Goal: Check status: Check status

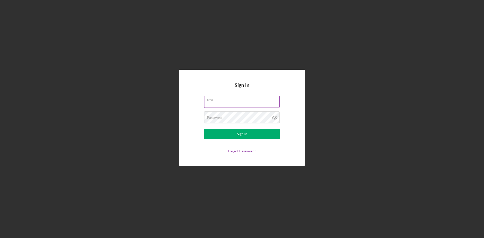
click at [247, 99] on label "Email" at bounding box center [243, 99] width 73 height 6
click at [247, 99] on input "Email" at bounding box center [241, 102] width 75 height 12
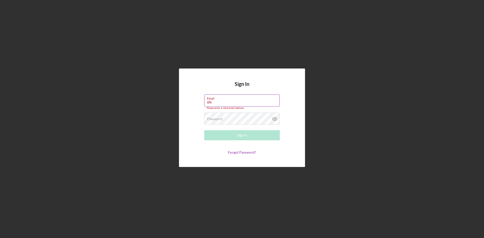
type input "[EMAIL_ADDRESS][DOMAIN_NAME]"
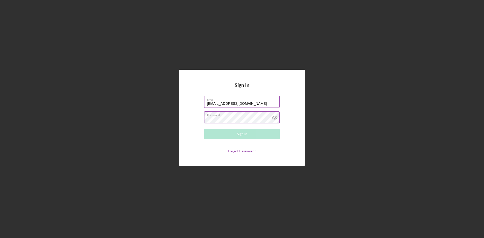
click at [225, 116] on div "Password Required" at bounding box center [242, 117] width 76 height 13
click at [241, 133] on div "Sign In" at bounding box center [242, 134] width 10 height 10
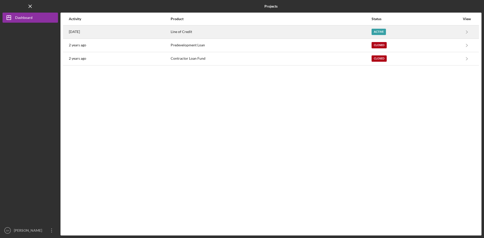
click at [381, 28] on div "Active" at bounding box center [415, 32] width 88 height 13
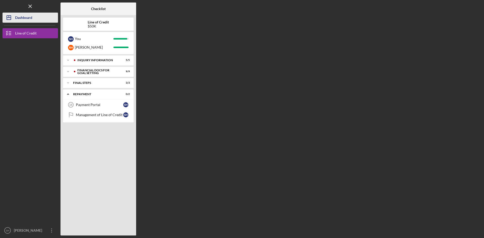
click at [22, 17] on div "Dashboard" at bounding box center [23, 18] width 17 height 11
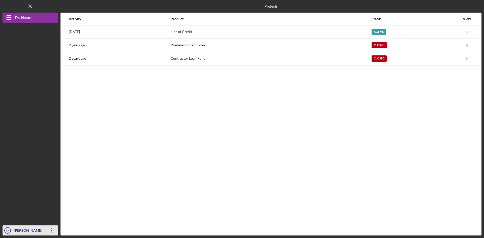
click at [42, 233] on div "[PERSON_NAME]" at bounding box center [29, 230] width 33 height 11
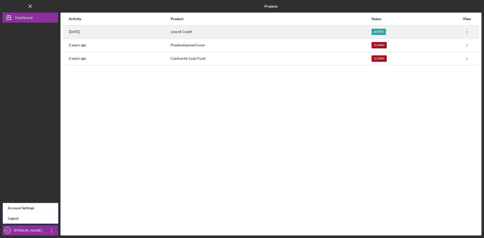
click at [380, 30] on div "Active" at bounding box center [378, 32] width 14 height 6
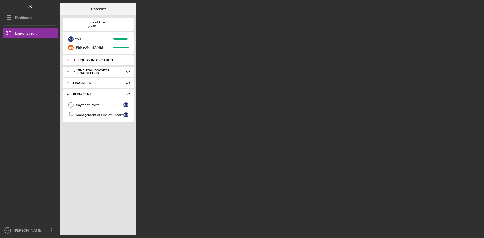
click at [130, 59] on div "Icon/Expander INQUIRY INFORMATION 5 / 5" at bounding box center [98, 60] width 71 height 10
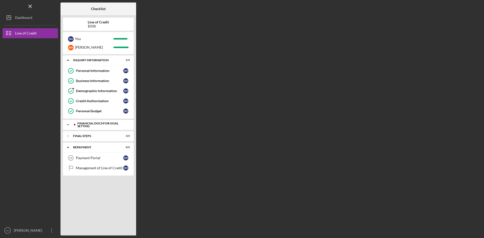
click at [120, 125] on div "Financial Docs for Goal Setting" at bounding box center [102, 125] width 50 height 6
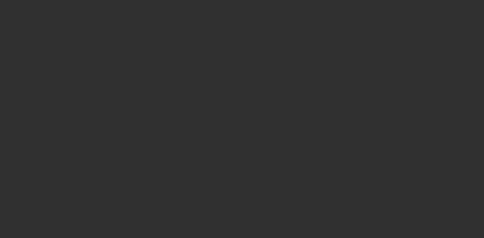
click at [241, 149] on div at bounding box center [242, 119] width 484 height 238
